Goal: Information Seeking & Learning: Learn about a topic

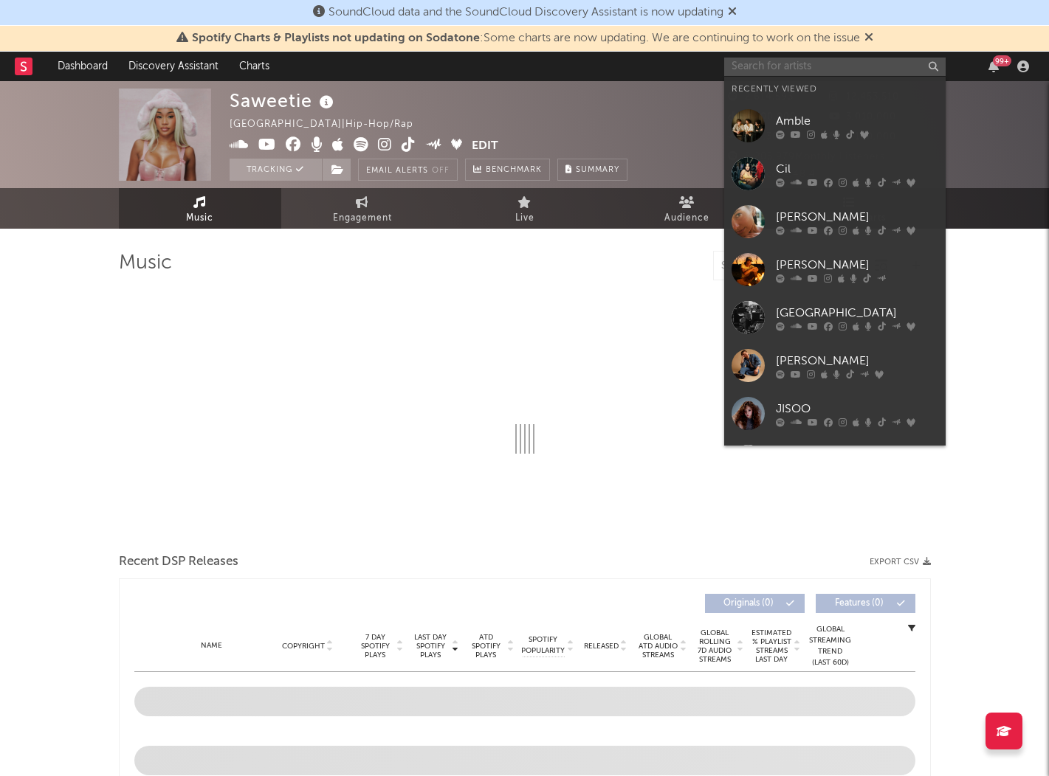
click at [765, 66] on input "text" at bounding box center [834, 67] width 221 height 18
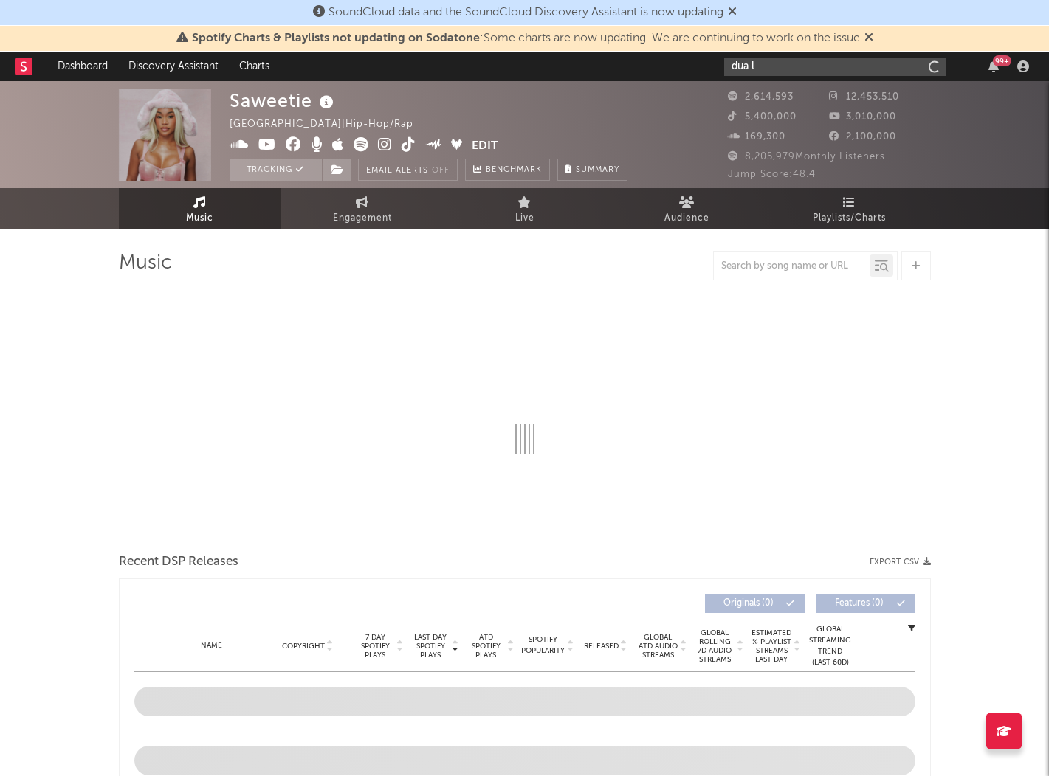
type input "dua li"
select select "6m"
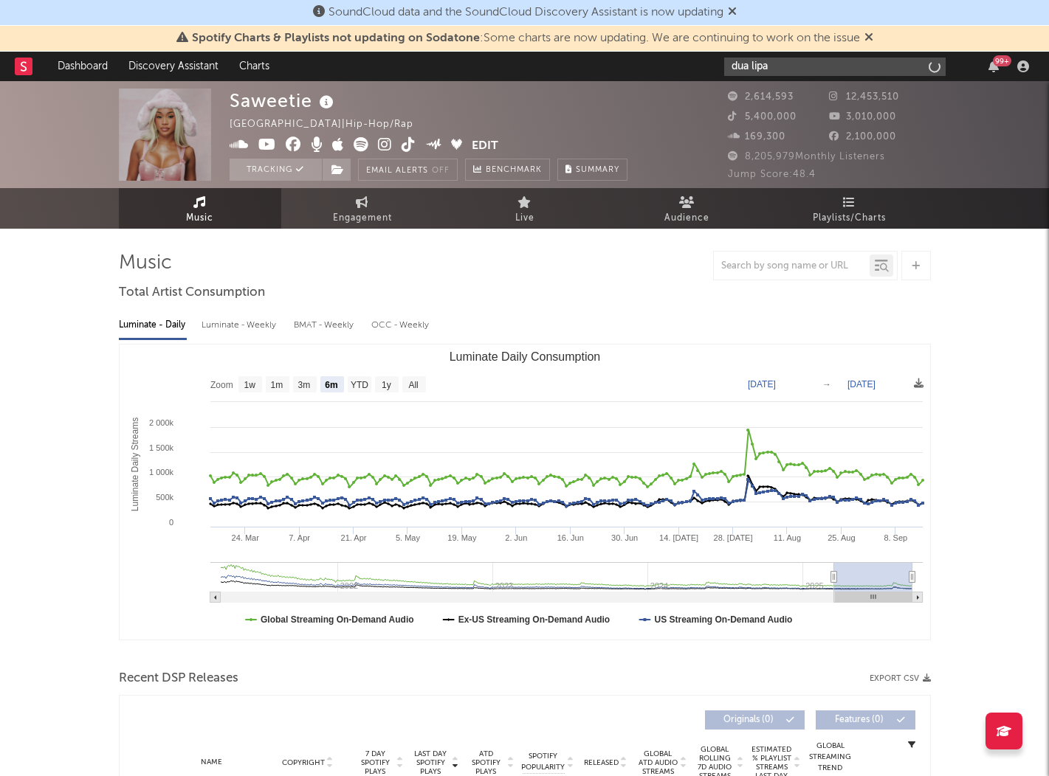
type input "dua lipa"
click at [797, 68] on input "dua lipa" at bounding box center [834, 67] width 221 height 18
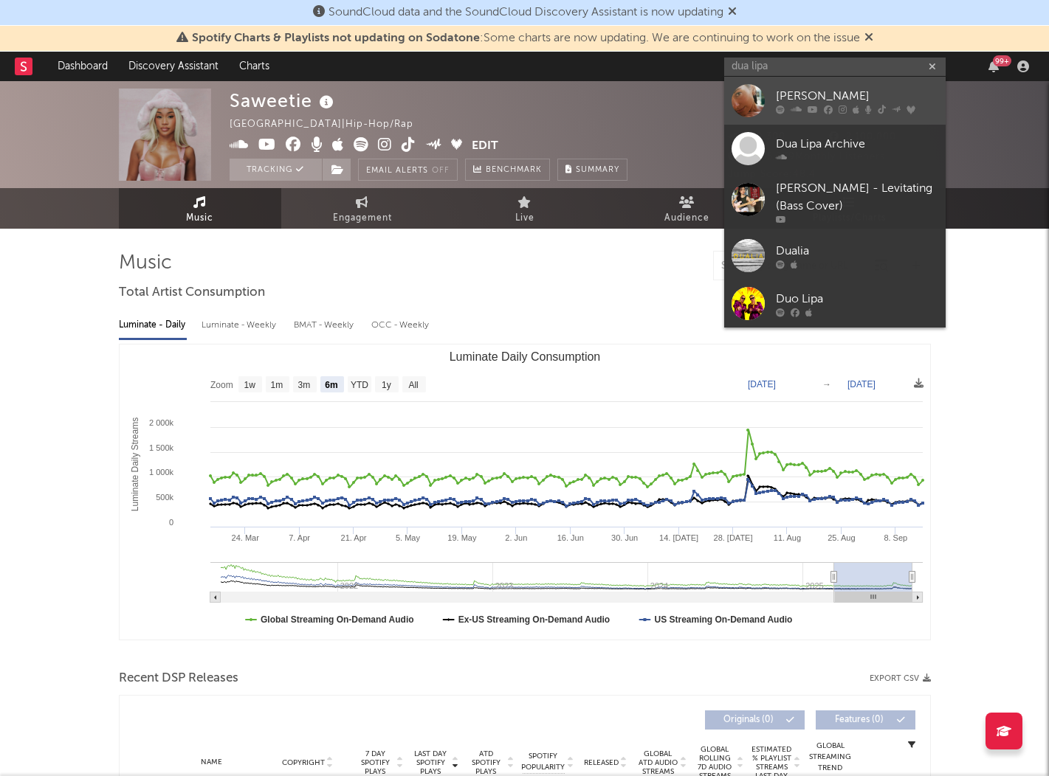
click at [787, 106] on div at bounding box center [857, 109] width 162 height 9
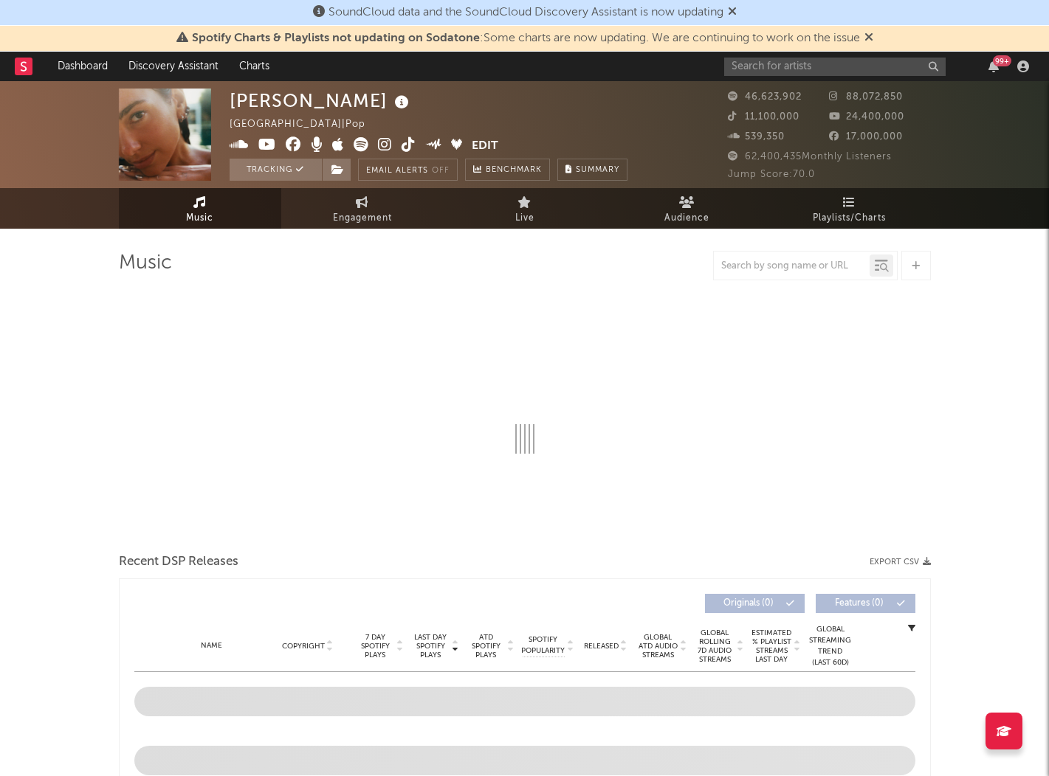
select select "6m"
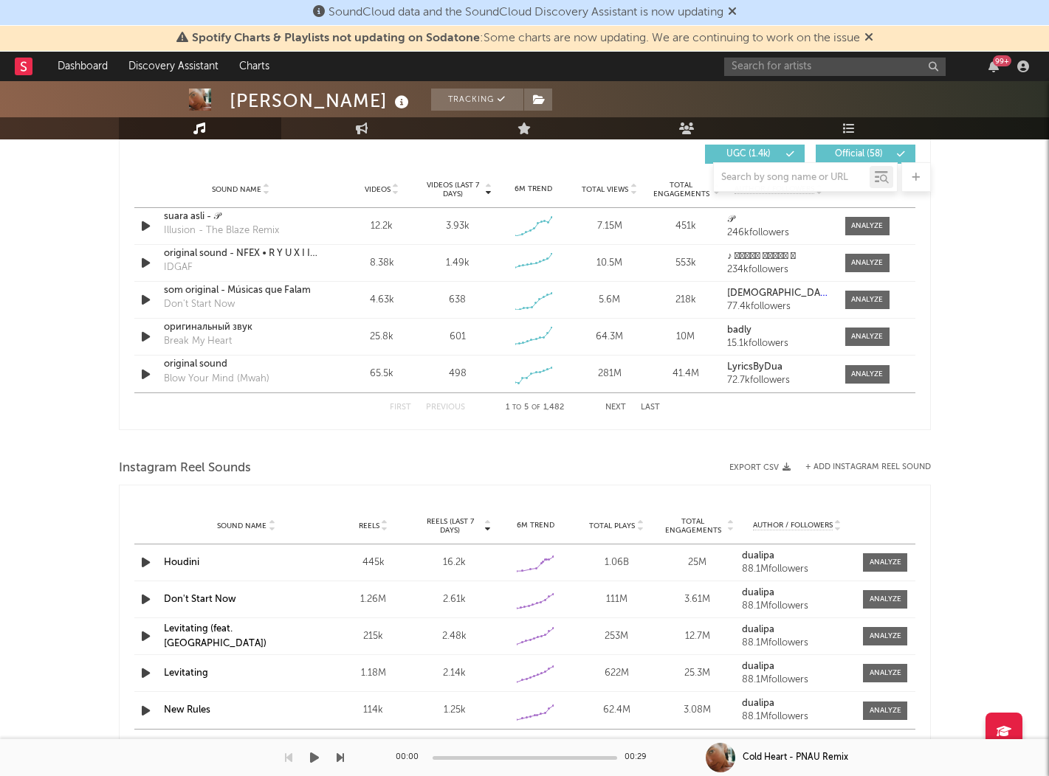
scroll to position [1049, 0]
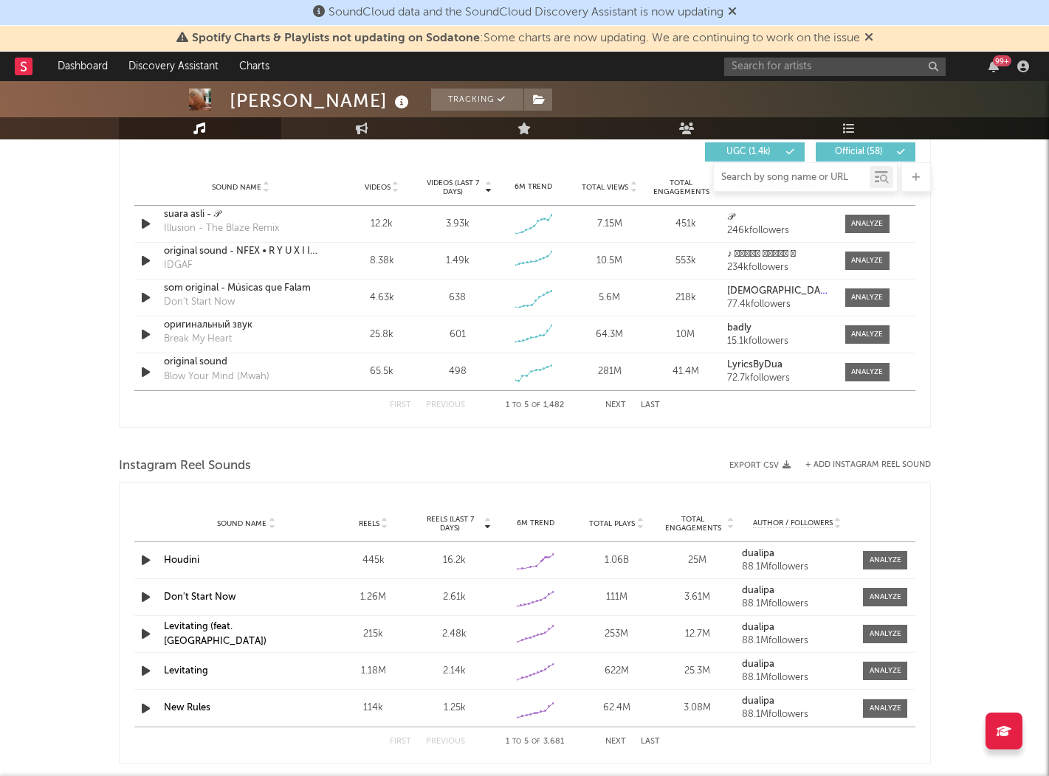
click at [757, 175] on input "text" at bounding box center [792, 178] width 156 height 12
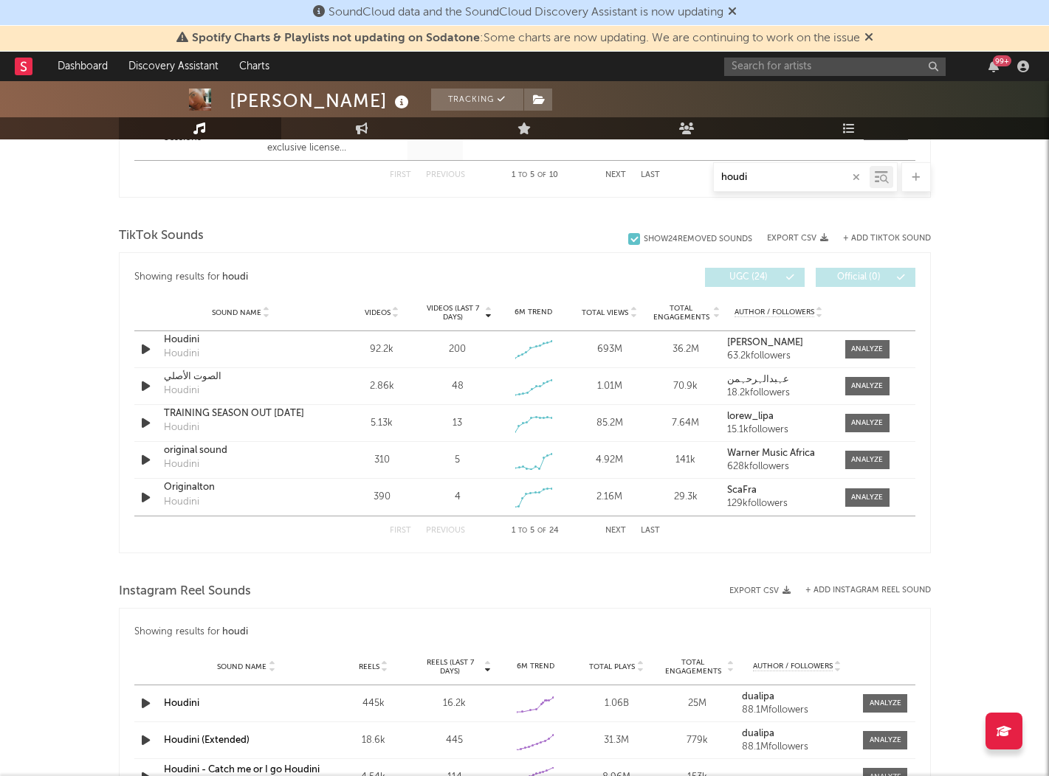
scroll to position [1064, 0]
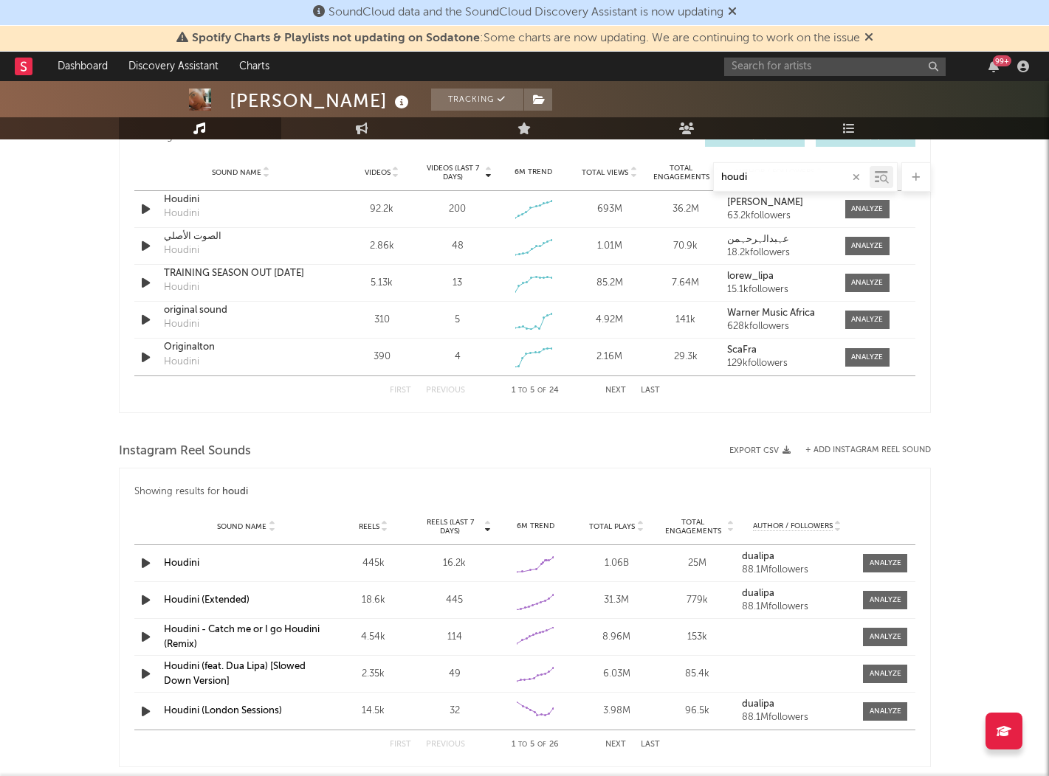
click at [252, 187] on div "houdi" at bounding box center [525, 177] width 812 height 30
click at [232, 203] on div "Houdini" at bounding box center [241, 200] width 154 height 15
drag, startPoint x: 760, startPoint y: 185, endPoint x: 697, endPoint y: 184, distance: 62.7
click at [697, 184] on div "houdi" at bounding box center [525, 177] width 812 height 30
click at [759, 169] on div "houdi" at bounding box center [792, 177] width 156 height 18
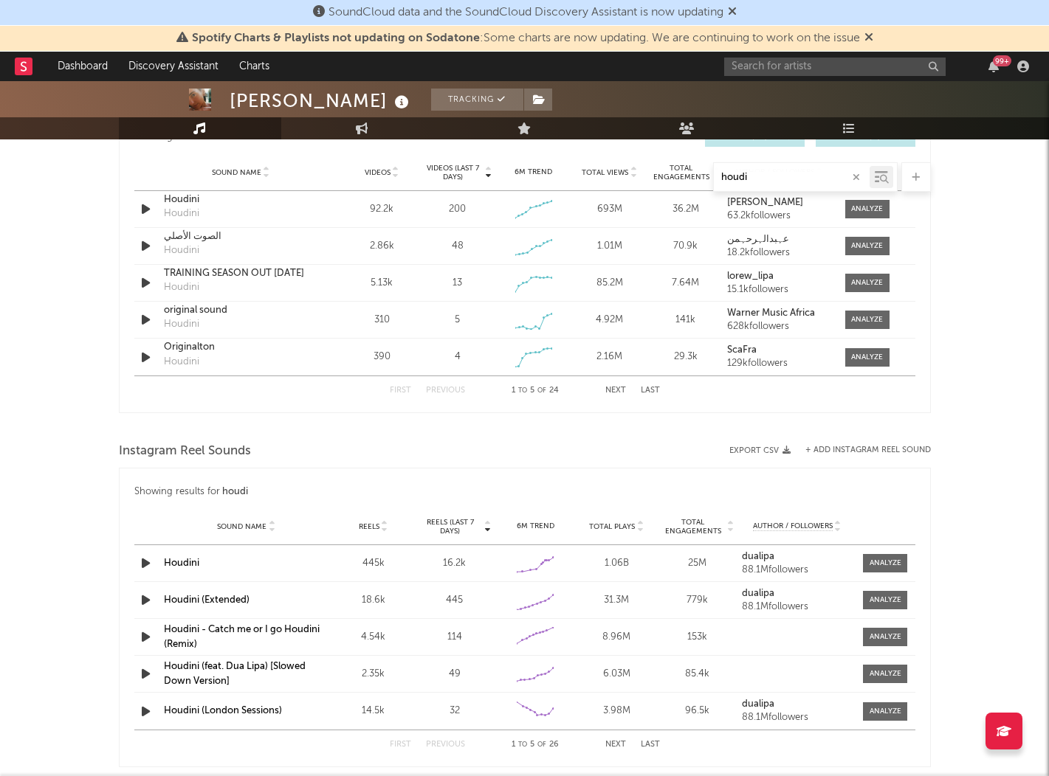
click at [759, 180] on input "houdi" at bounding box center [792, 178] width 156 height 12
type input "h"
type input "t"
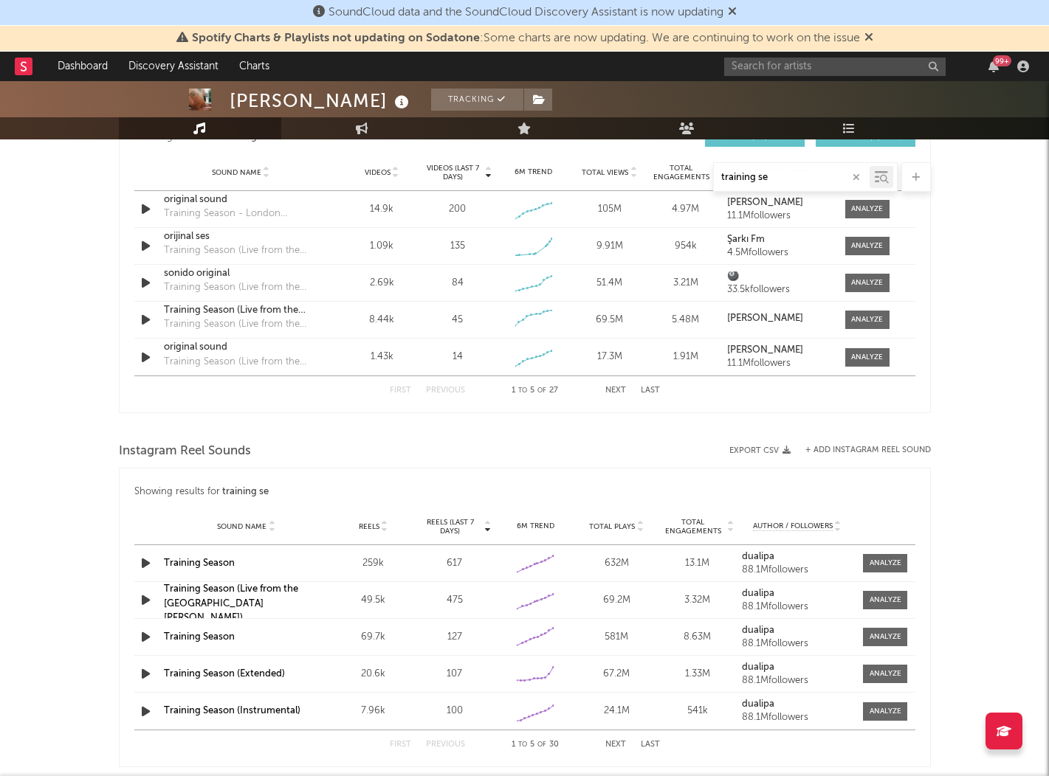
click at [614, 393] on button "Next" at bounding box center [615, 391] width 21 height 8
click at [615, 393] on button "Next" at bounding box center [615, 391] width 21 height 8
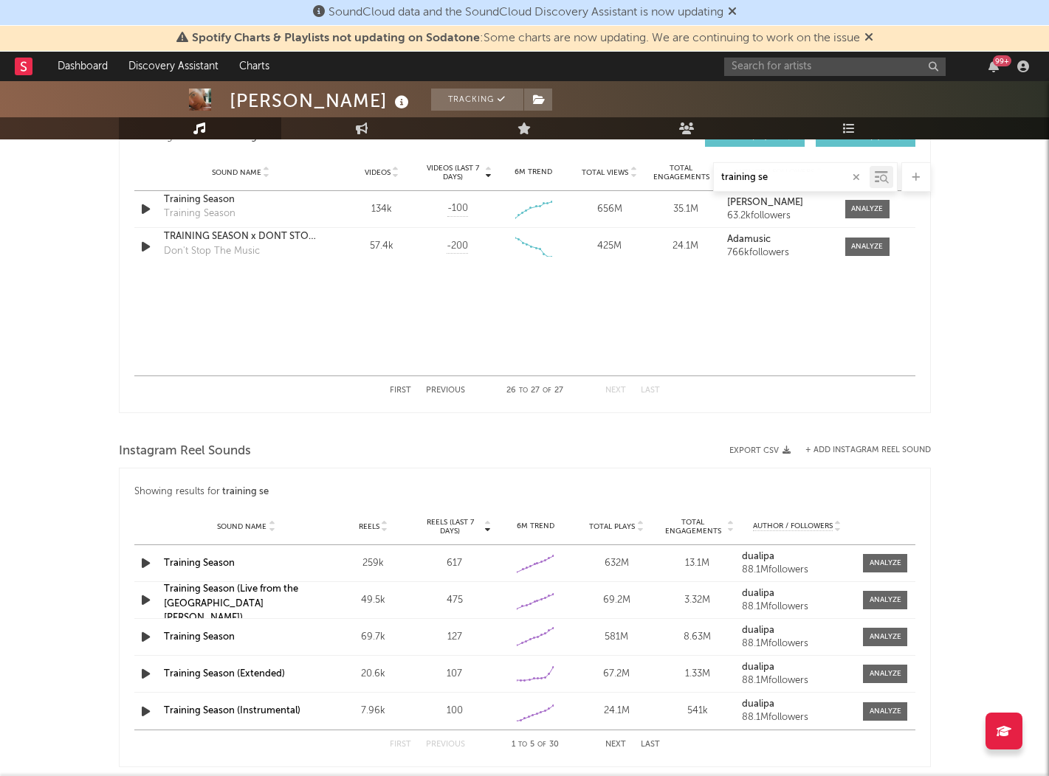
type input "training se"
